Goal: Transaction & Acquisition: Book appointment/travel/reservation

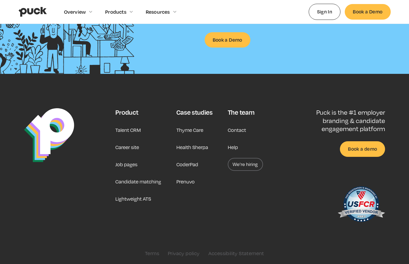
scroll to position [1341, 0]
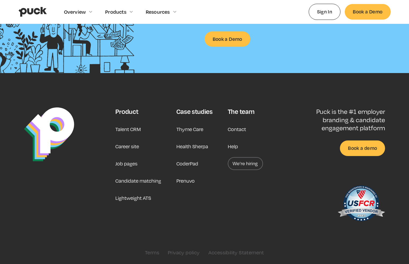
click at [138, 145] on link "Career site" at bounding box center [127, 146] width 24 height 13
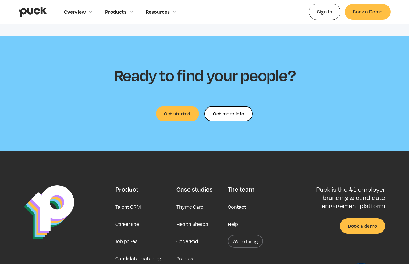
scroll to position [1597, 0]
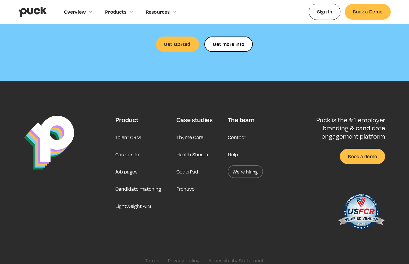
click at [132, 149] on link "Career site" at bounding box center [127, 154] width 24 height 13
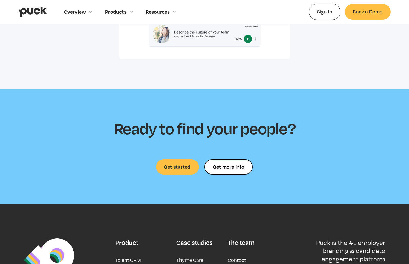
scroll to position [1480, 0]
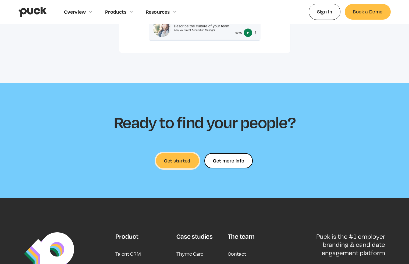
click at [186, 155] on link "Get started" at bounding box center [177, 160] width 43 height 15
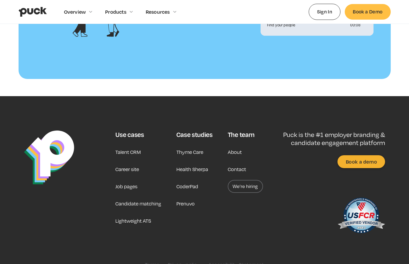
scroll to position [520, 0]
